Goal: Transaction & Acquisition: Register for event/course

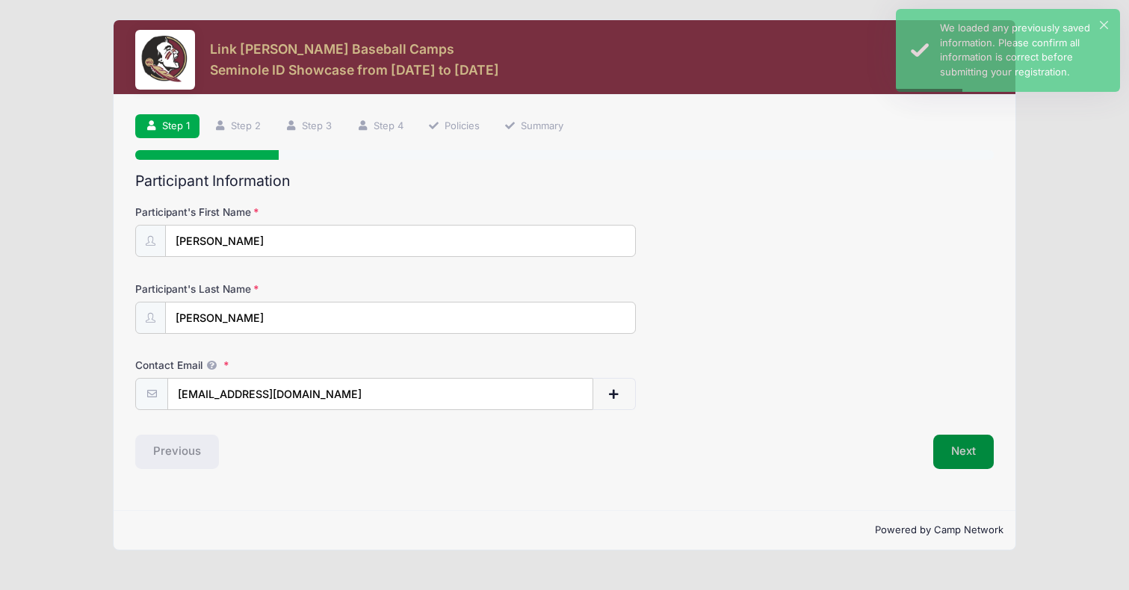
click at [979, 446] on button "Next" at bounding box center [963, 452] width 61 height 34
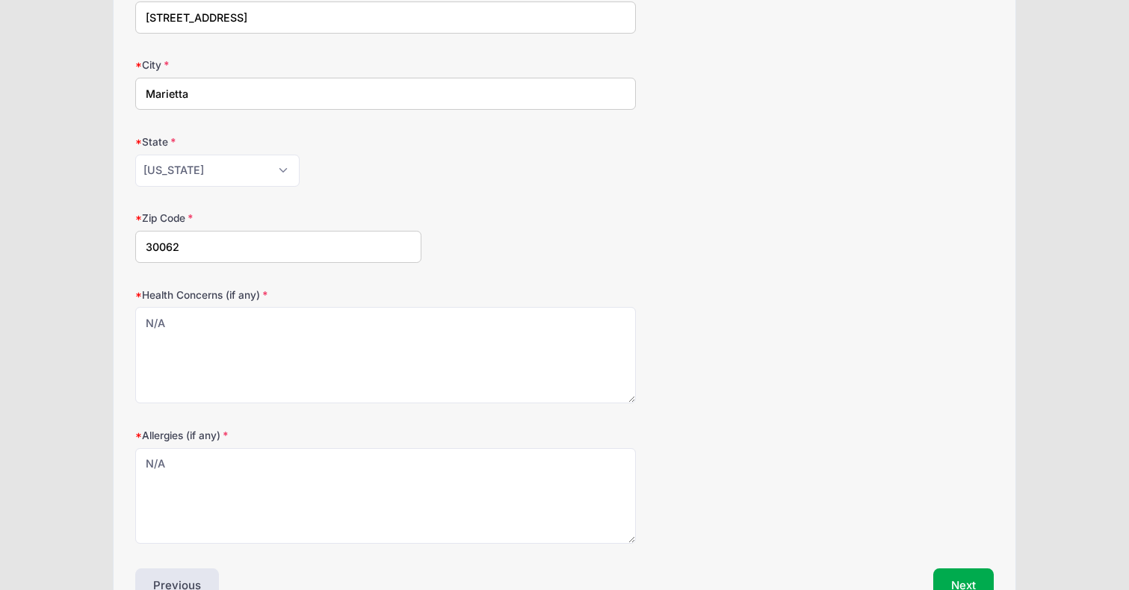
scroll to position [391, 0]
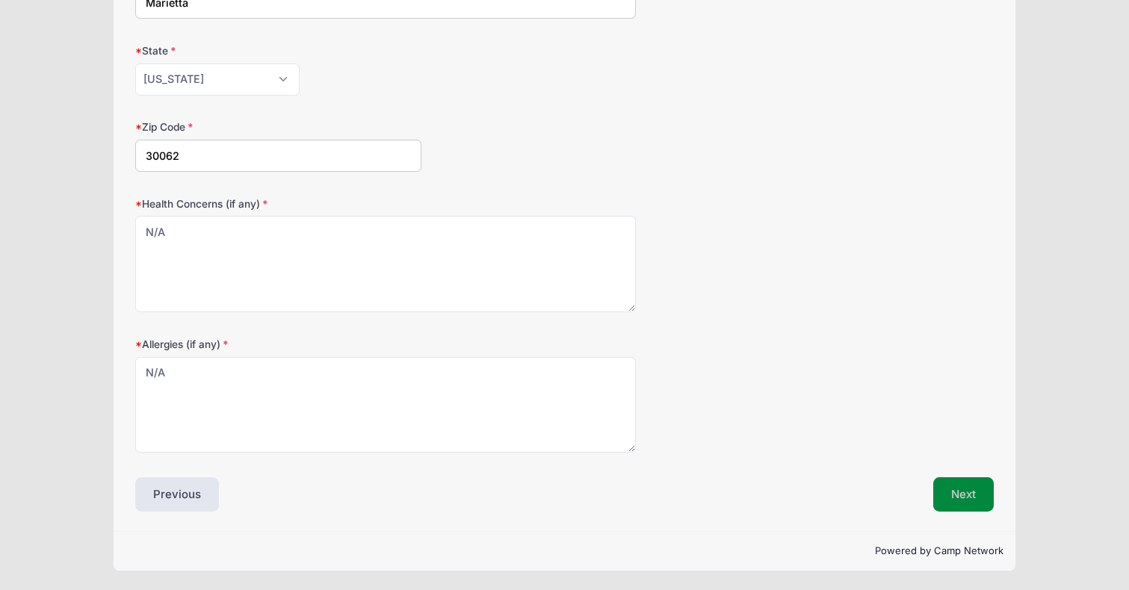
click at [963, 500] on button "Next" at bounding box center [963, 494] width 61 height 34
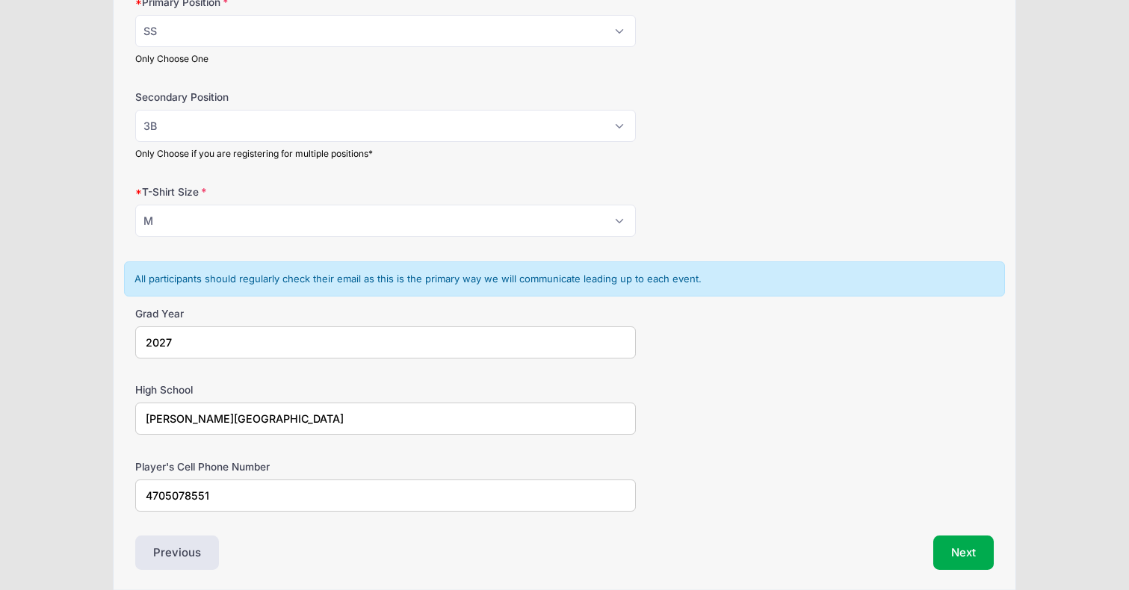
scroll to position [957, 0]
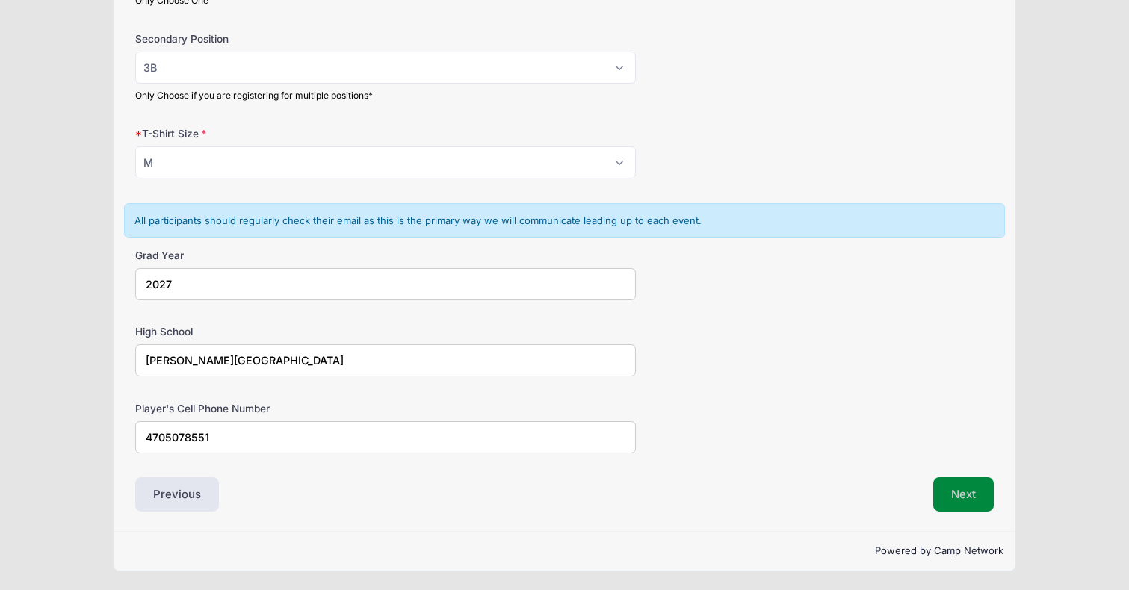
click at [960, 488] on button "Next" at bounding box center [963, 494] width 61 height 34
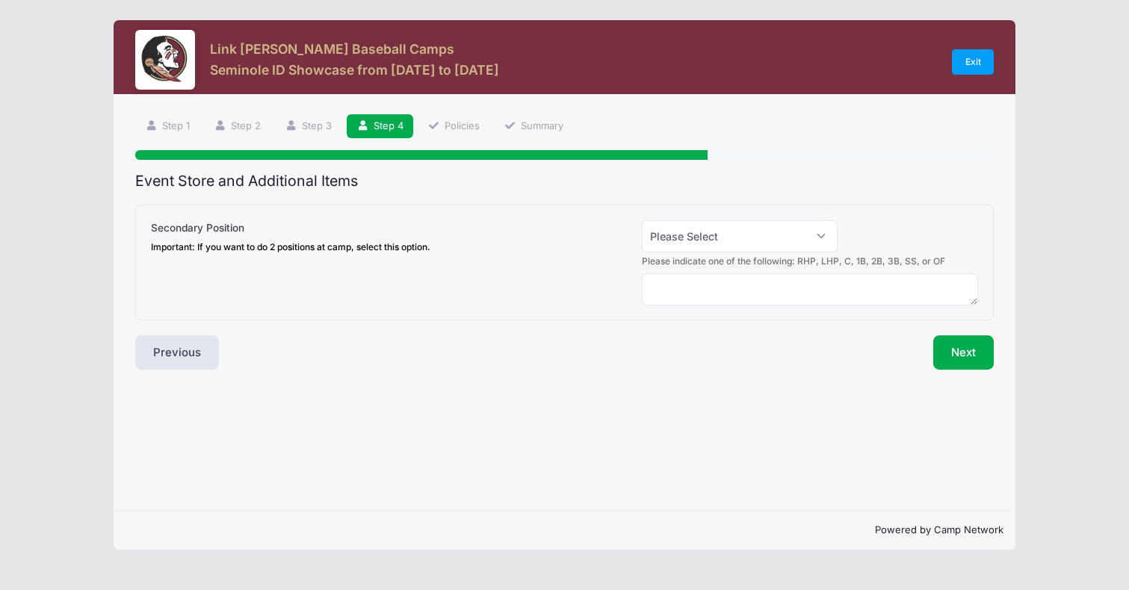
scroll to position [0, 0]
click at [960, 344] on button "Next" at bounding box center [963, 352] width 61 height 34
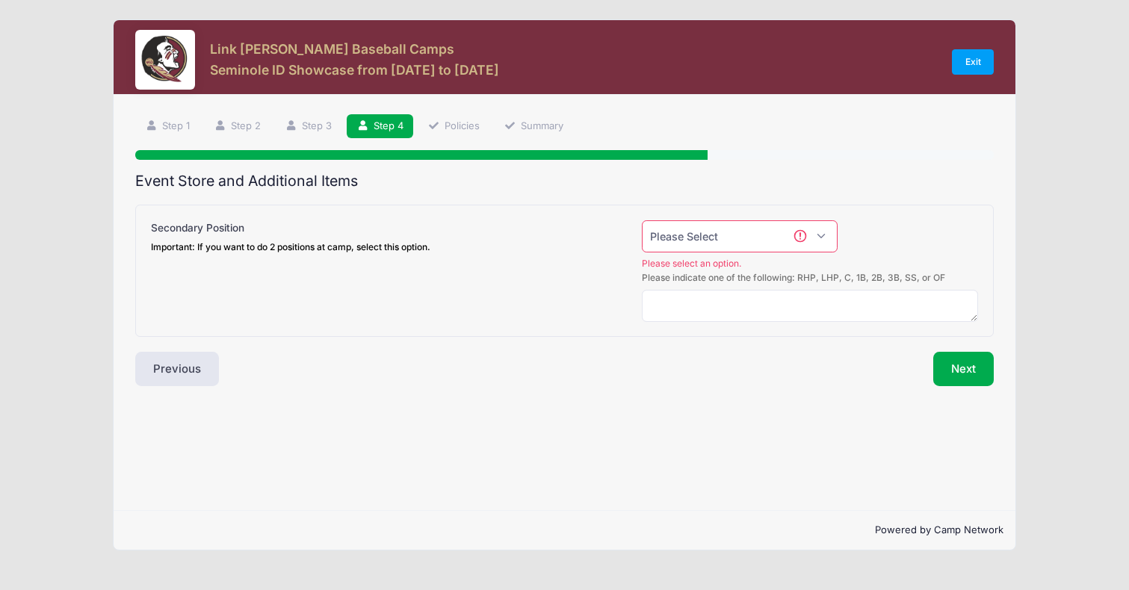
click at [829, 238] on select "Please Select Yes (+$50.00) No" at bounding box center [740, 236] width 196 height 32
select select "0"
click at [642, 220] on select "Please Select Yes (+$50.00) No" at bounding box center [740, 236] width 196 height 32
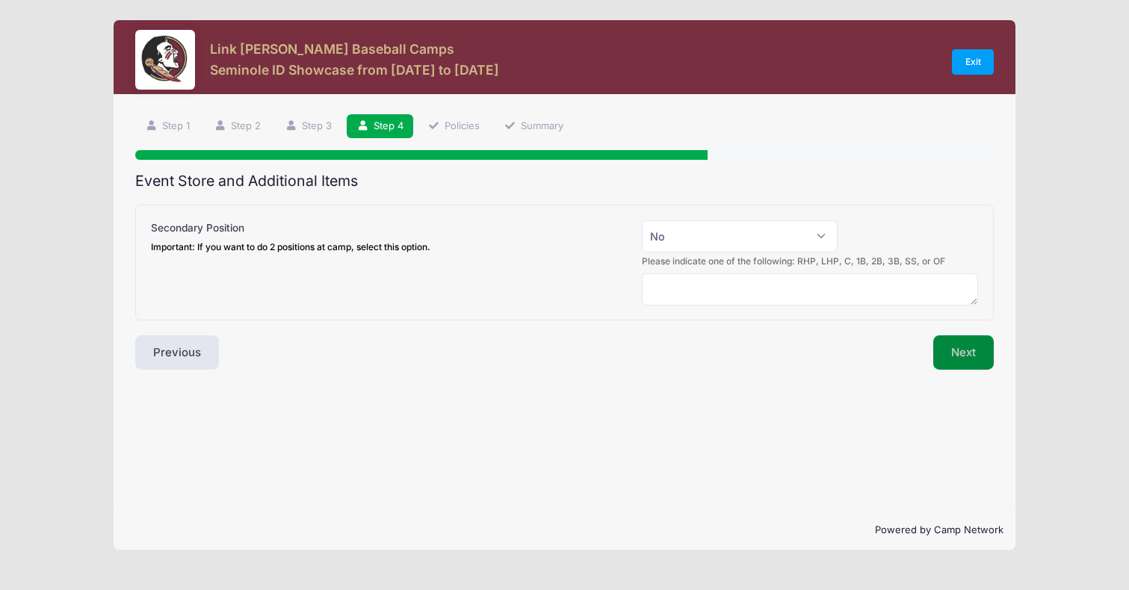
click at [967, 351] on button "Next" at bounding box center [963, 352] width 61 height 34
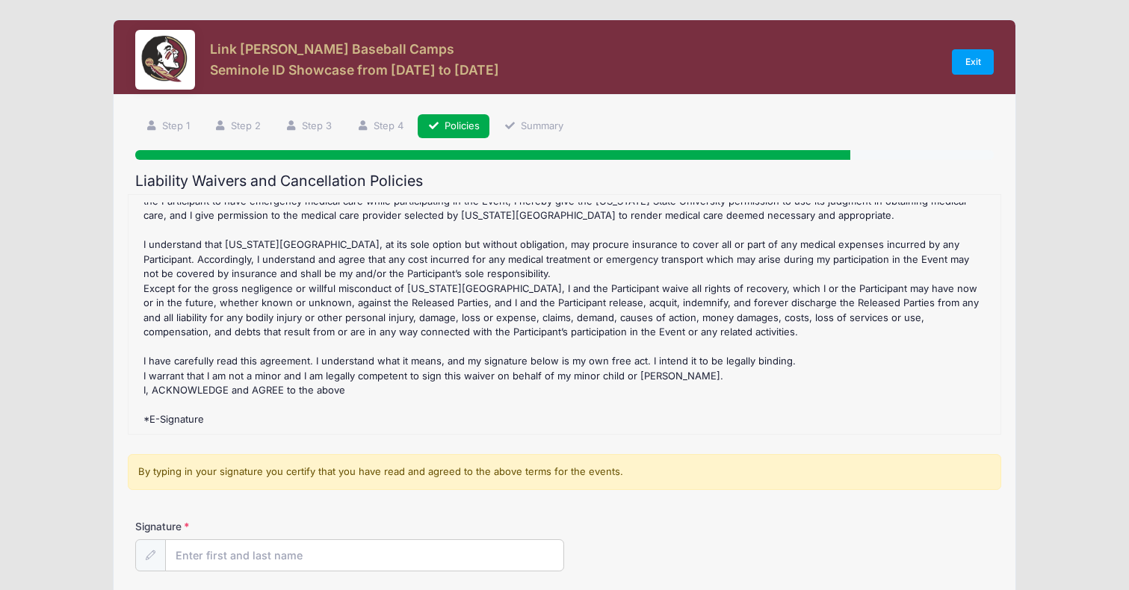
scroll to position [137, 0]
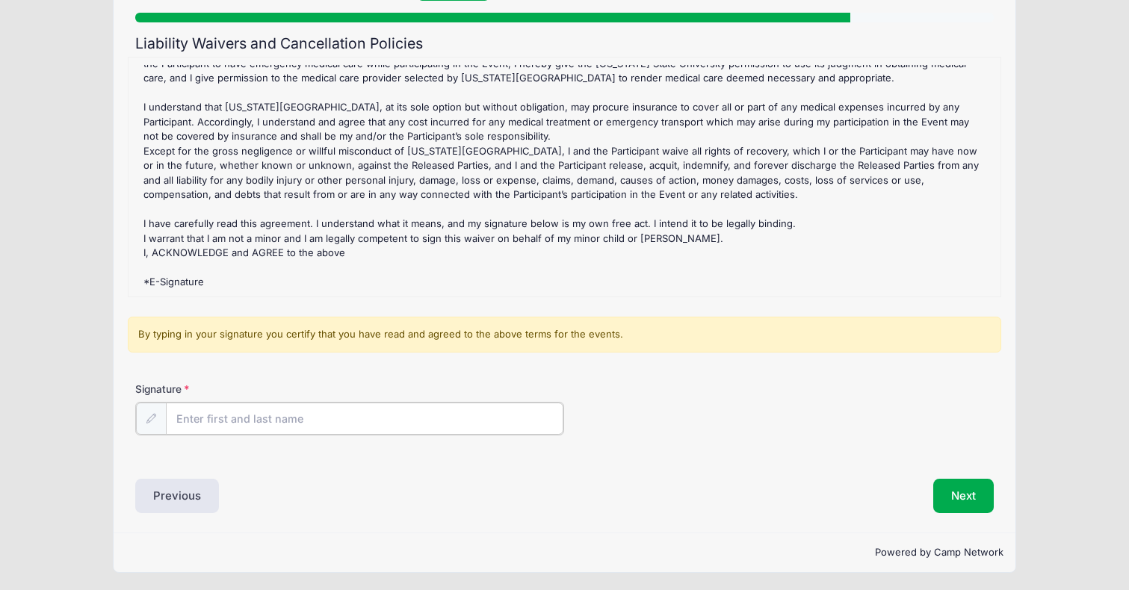
click at [347, 411] on input "Signature" at bounding box center [364, 419] width 397 height 32
type input "Randy Winbush"
click at [963, 498] on button "Next" at bounding box center [963, 494] width 61 height 34
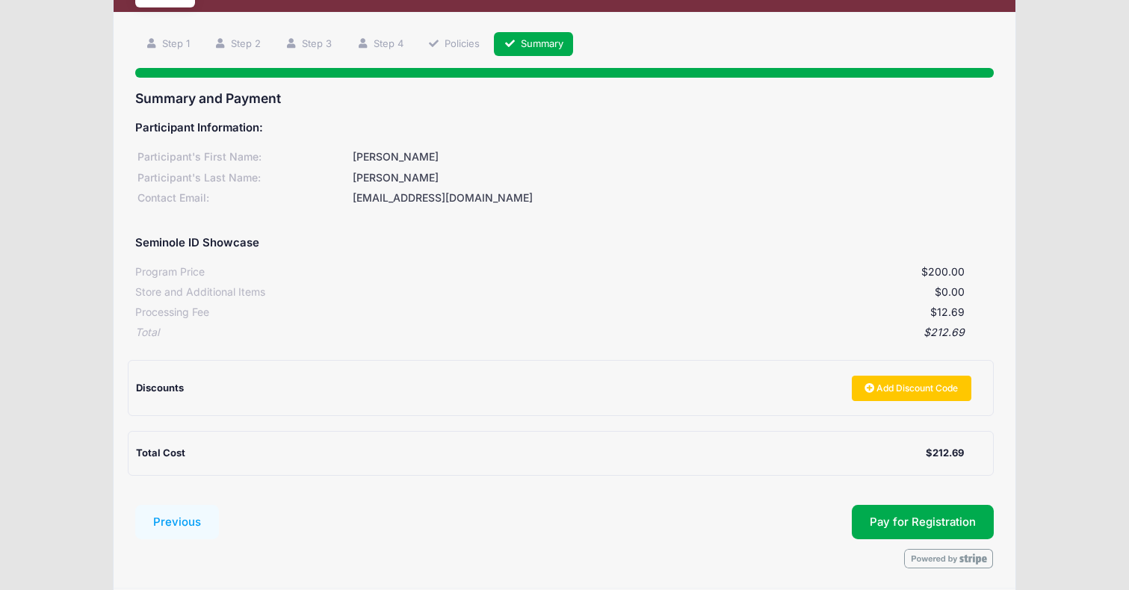
scroll to position [86, 0]
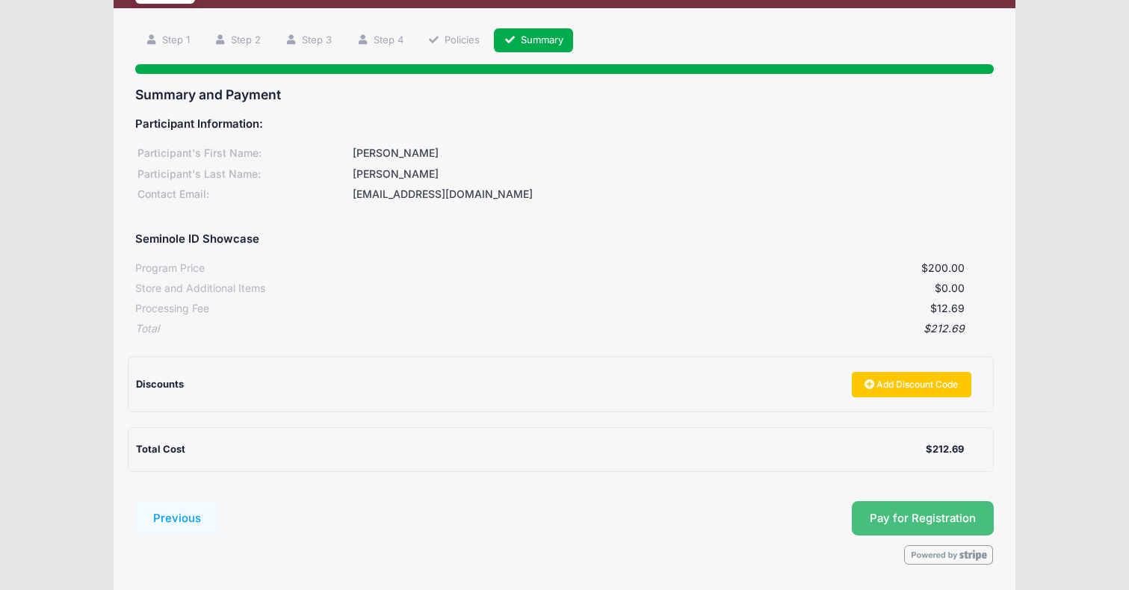
click at [935, 521] on button "Pay for Registration" at bounding box center [923, 518] width 142 height 34
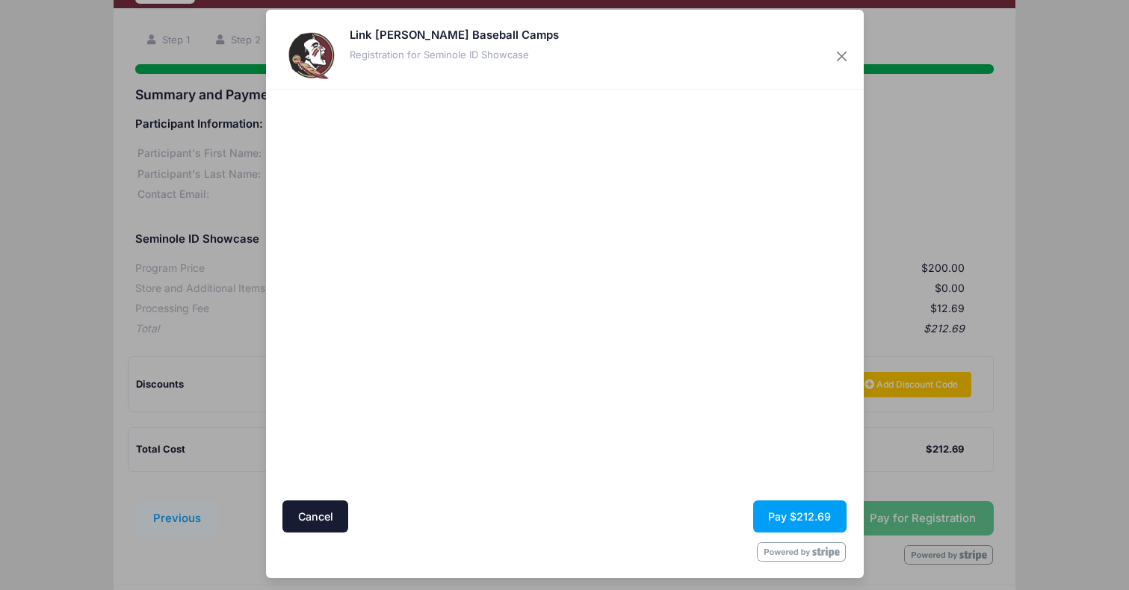
scroll to position [13, 0]
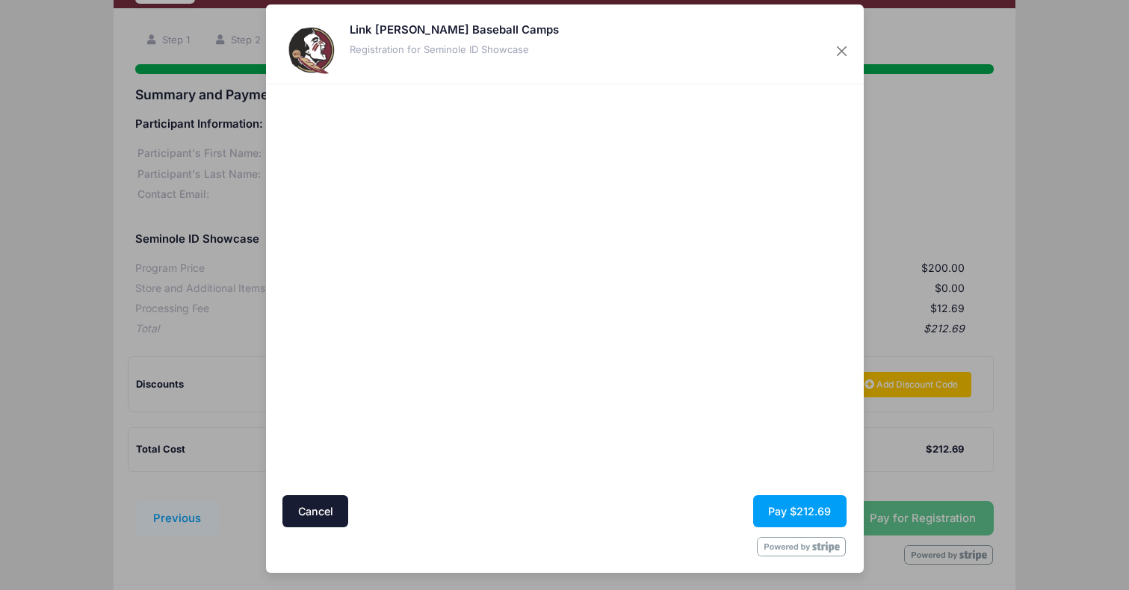
click at [684, 452] on div at bounding box center [709, 290] width 275 height 397
click at [811, 512] on button "Pay $212.69" at bounding box center [799, 511] width 93 height 32
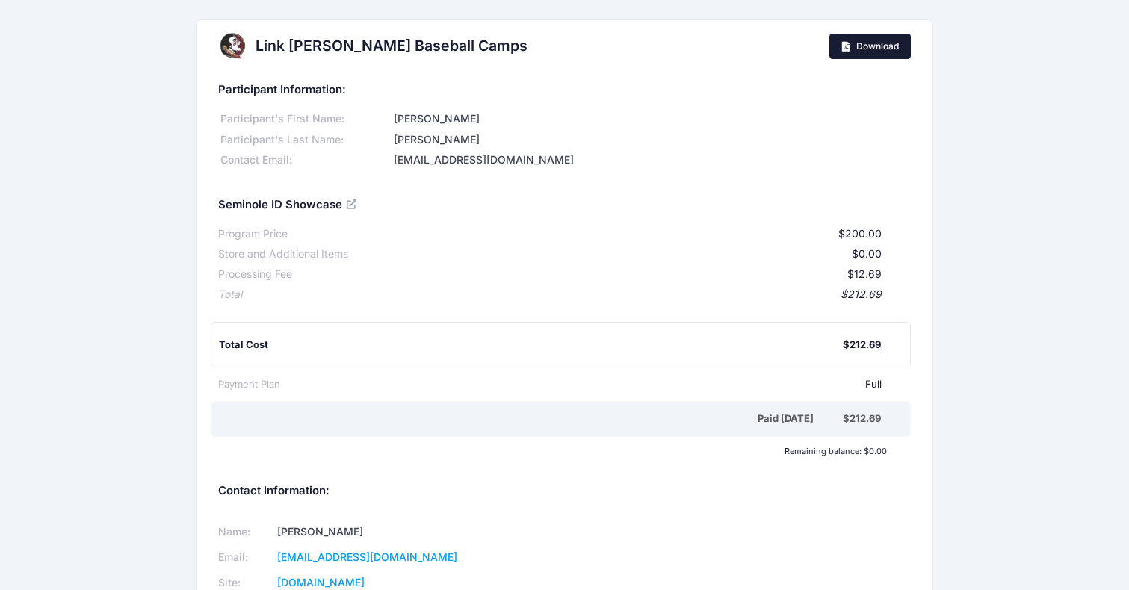
click at [854, 46] on link "Download" at bounding box center [869, 46] width 81 height 25
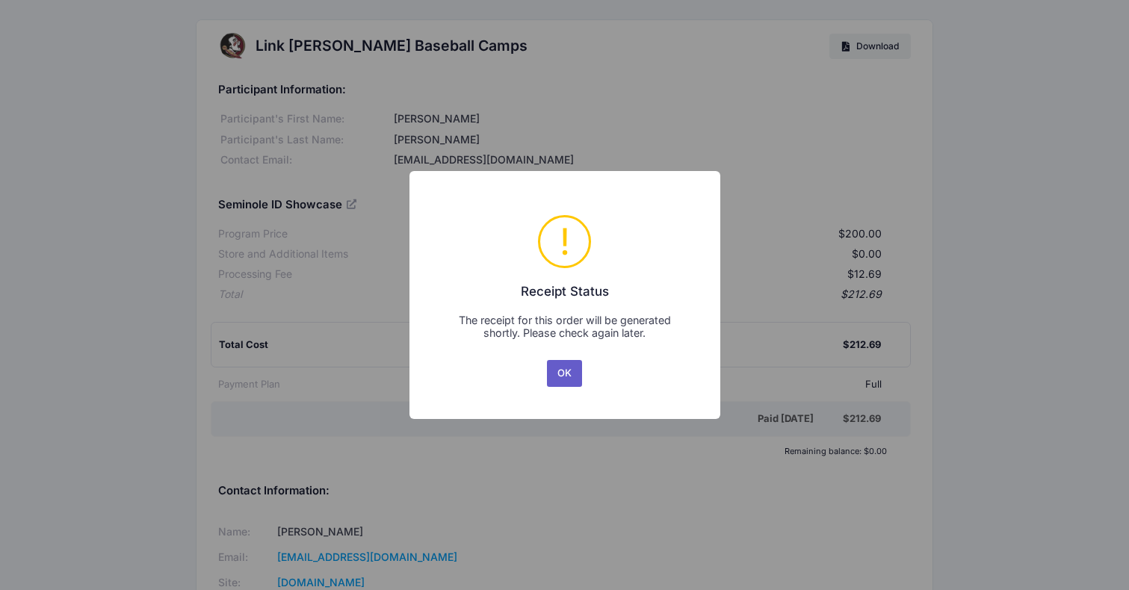
click at [575, 372] on button "OK" at bounding box center [565, 373] width 36 height 27
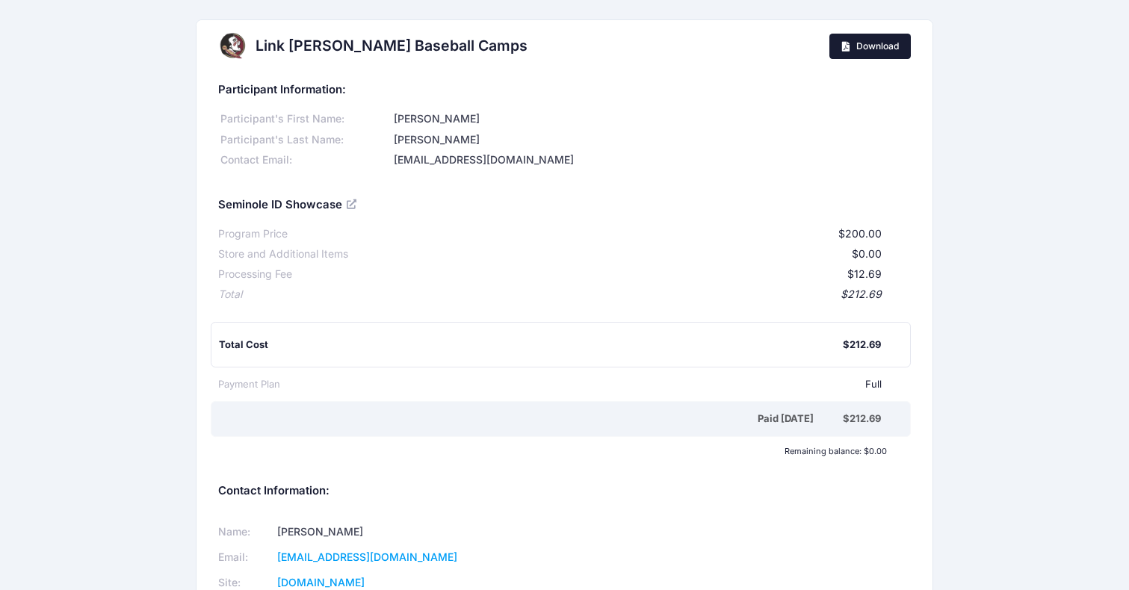
click at [882, 58] on link "Download" at bounding box center [869, 46] width 81 height 25
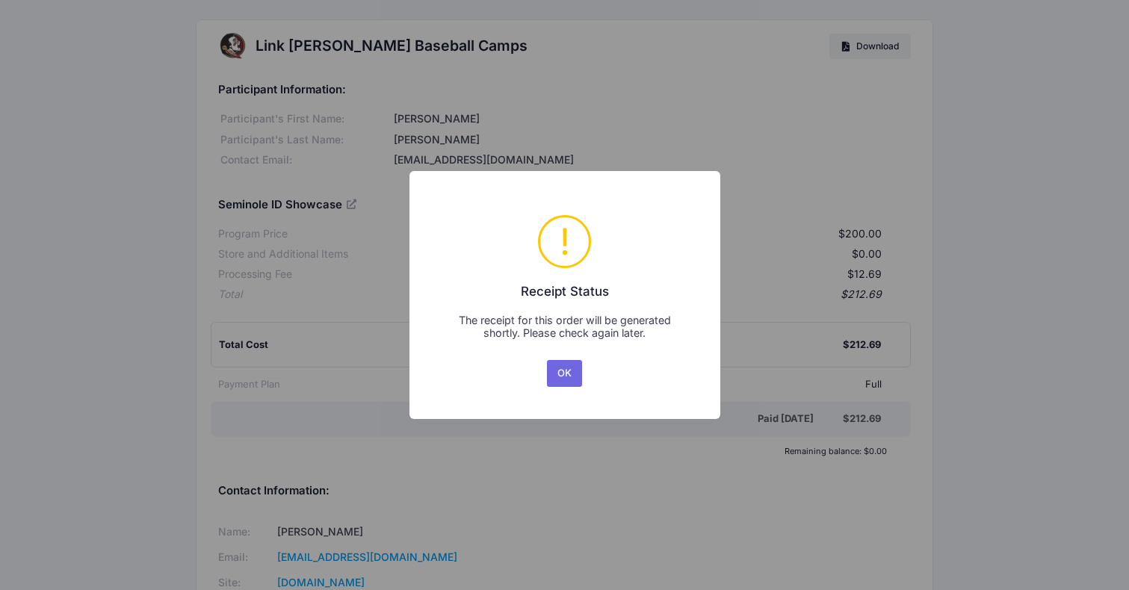
click at [567, 364] on button "OK" at bounding box center [565, 373] width 36 height 27
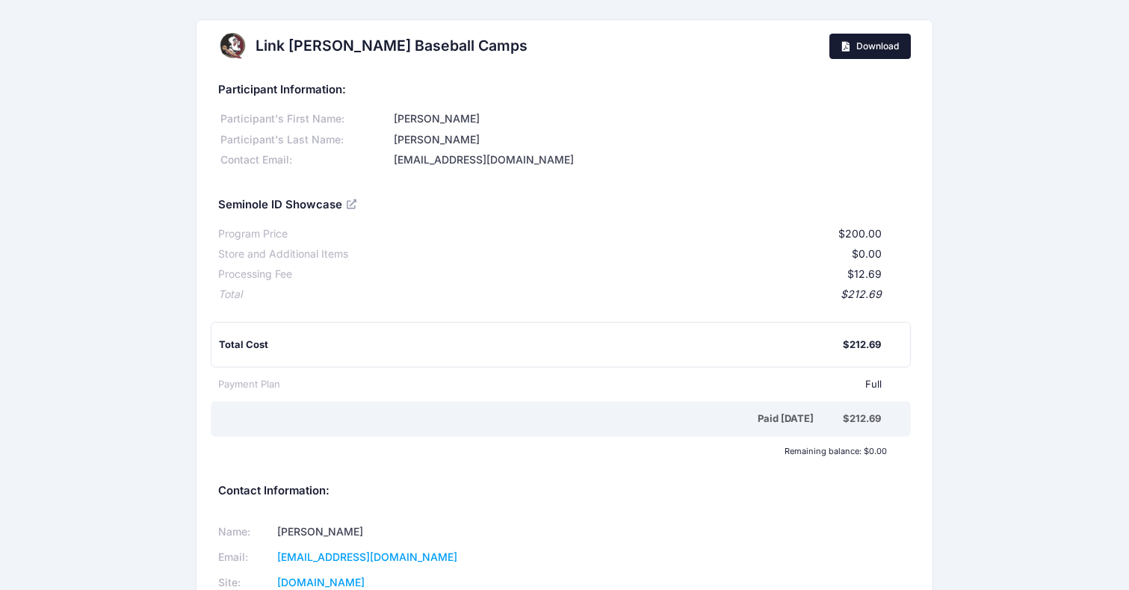
scroll to position [111, 0]
